Goal: Transaction & Acquisition: Purchase product/service

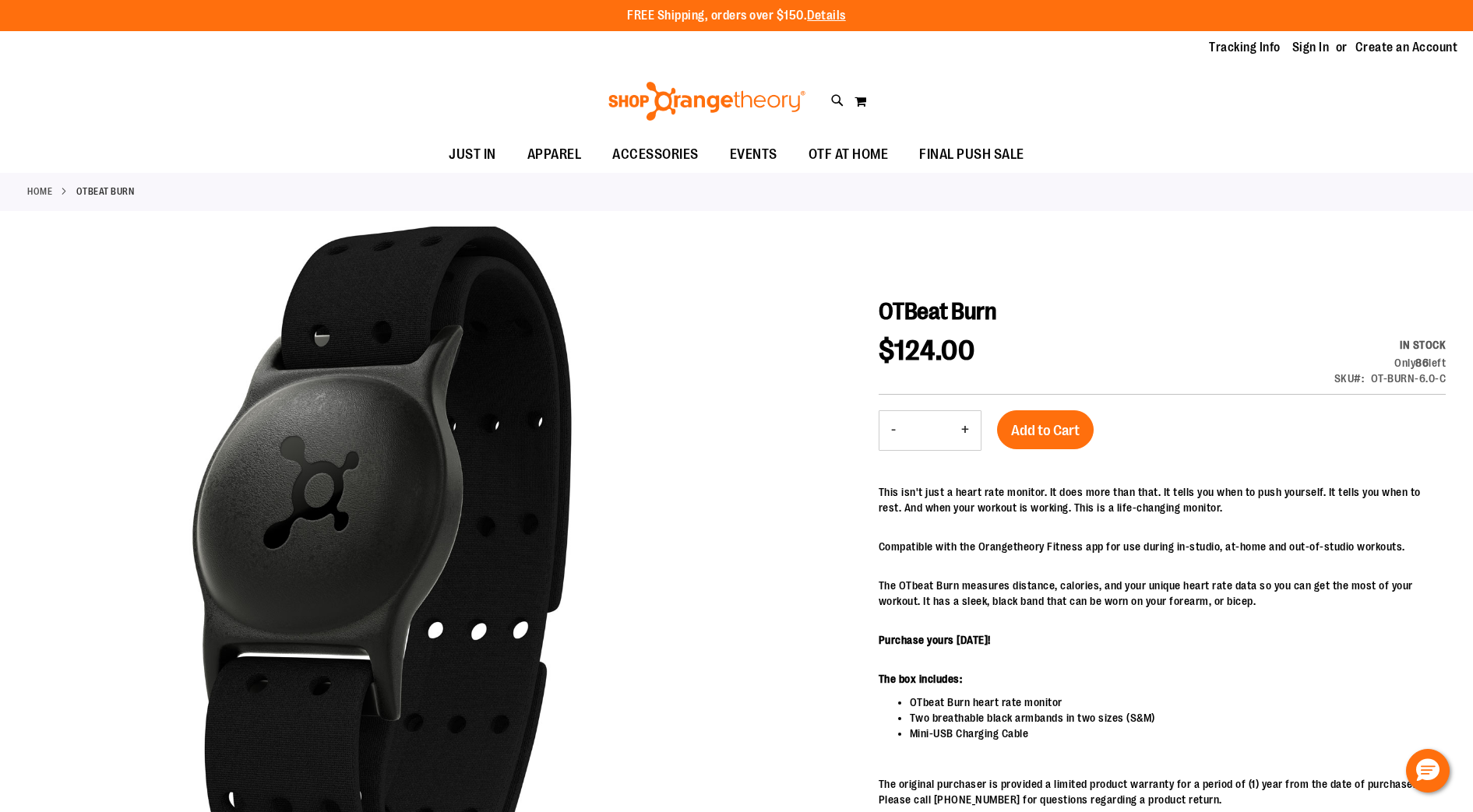
drag, startPoint x: 766, startPoint y: 1, endPoint x: 60, endPoint y: 313, distance: 771.9
click at [785, 151] on span "OTF AT HOME" at bounding box center [849, 155] width 80 height 35
click at [785, 46] on link "Sign In" at bounding box center [1311, 47] width 37 height 17
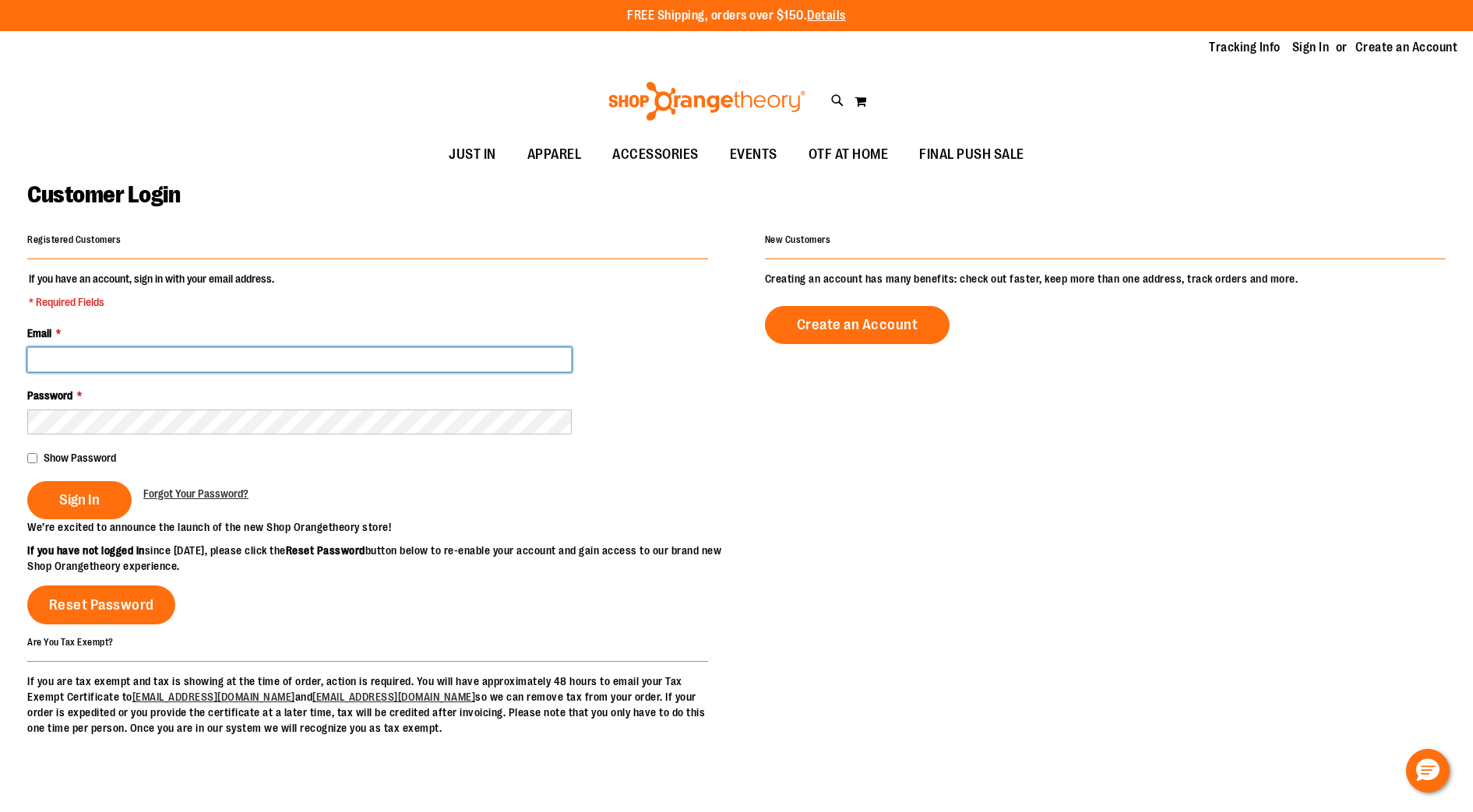
click at [255, 368] on input "Email *" at bounding box center [299, 360] width 544 height 25
type input "**********"
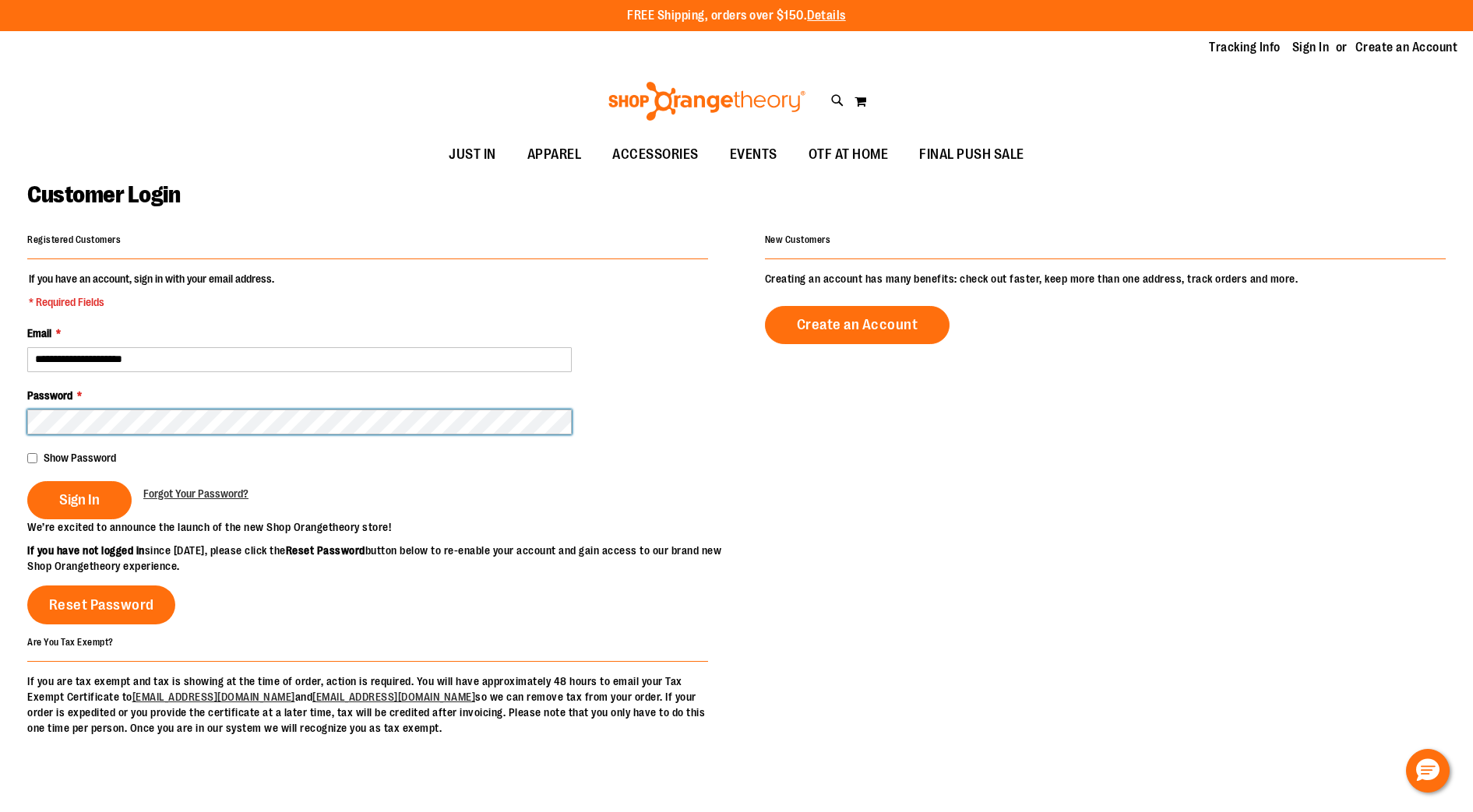
click at [27, 481] on button "Sign In" at bounding box center [79, 500] width 104 height 38
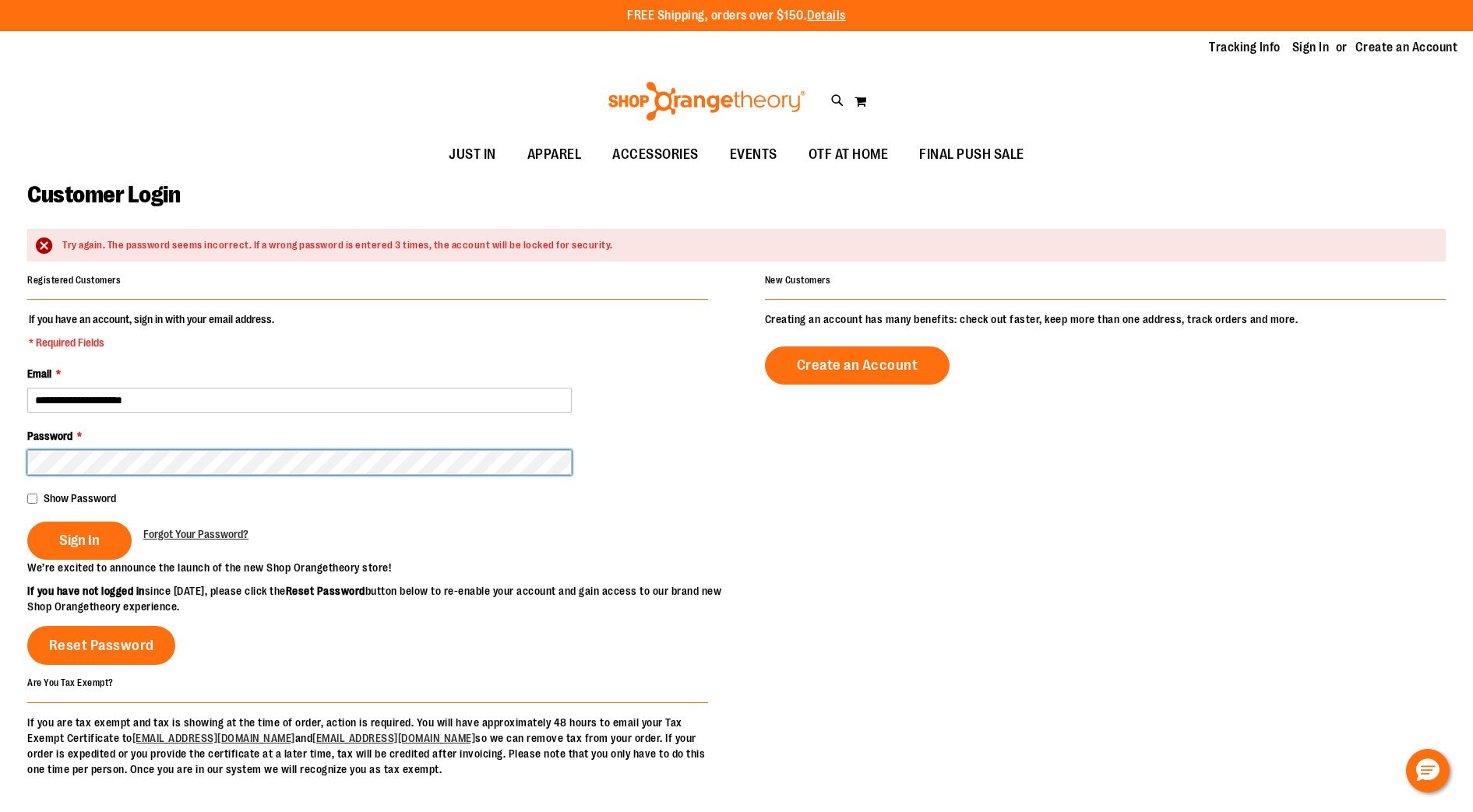
click at [27, 522] on button "Sign In" at bounding box center [79, 541] width 104 height 38
